Goal: Task Accomplishment & Management: Manage account settings

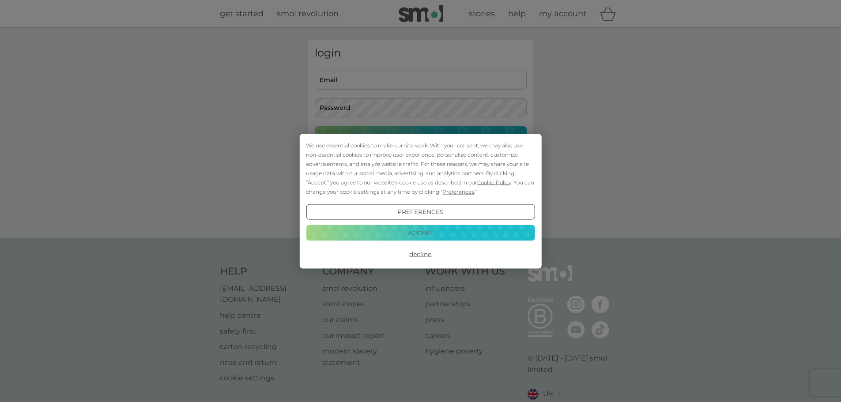
click at [411, 227] on button "Accept" at bounding box center [420, 233] width 229 height 16
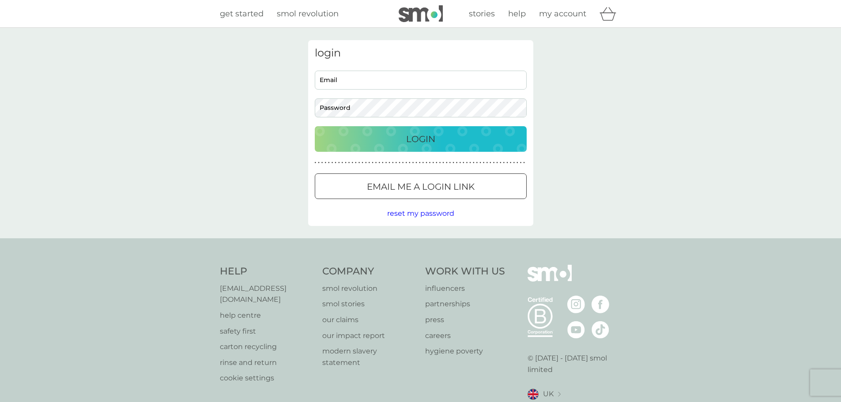
click at [371, 74] on input "Email" at bounding box center [421, 80] width 212 height 19
type input "[EMAIL_ADDRESS][DOMAIN_NAME]"
click at [436, 137] on div "Login" at bounding box center [421, 139] width 194 height 14
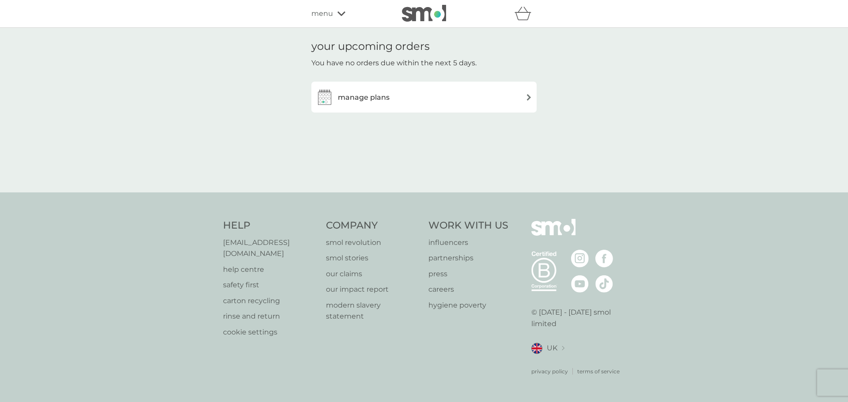
click at [407, 101] on div "manage plans" at bounding box center [424, 97] width 216 height 18
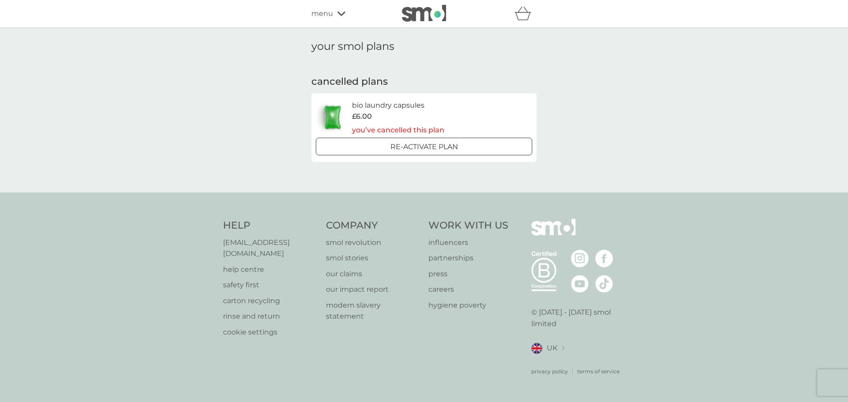
click at [392, 104] on h6 "bio laundry capsules" at bounding box center [398, 105] width 92 height 11
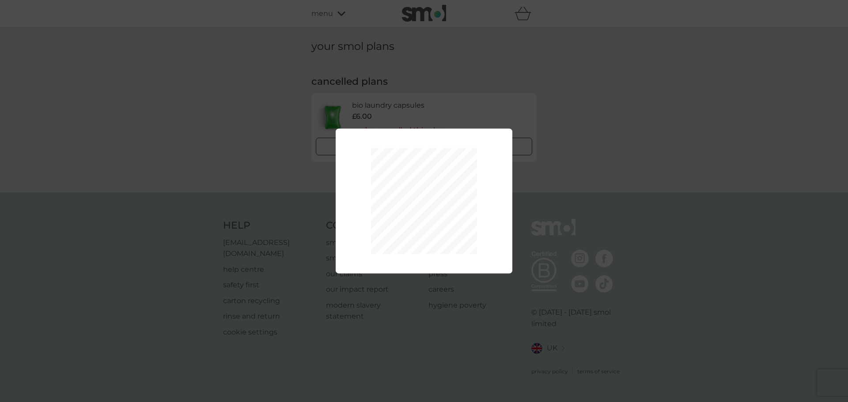
click at [347, 28] on div "Your plan has been re-activated." at bounding box center [424, 201] width 848 height 402
